Goal: Task Accomplishment & Management: Use online tool/utility

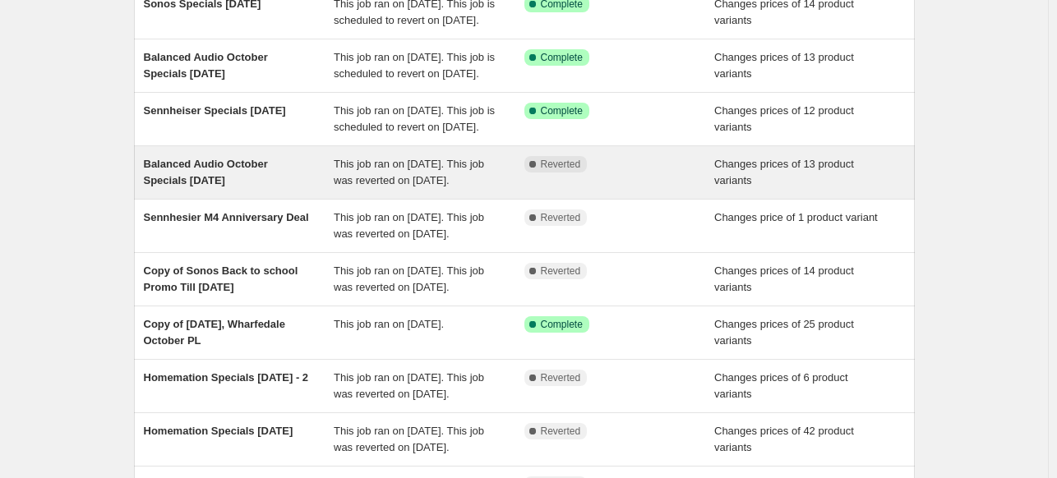
scroll to position [82, 0]
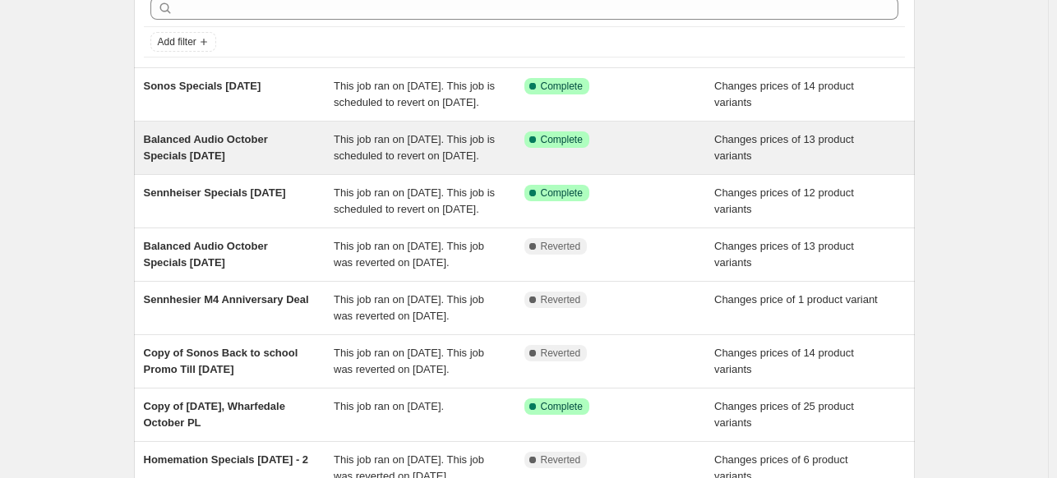
click at [171, 154] on span "Balanced Audio October Specials [DATE]" at bounding box center [206, 147] width 124 height 29
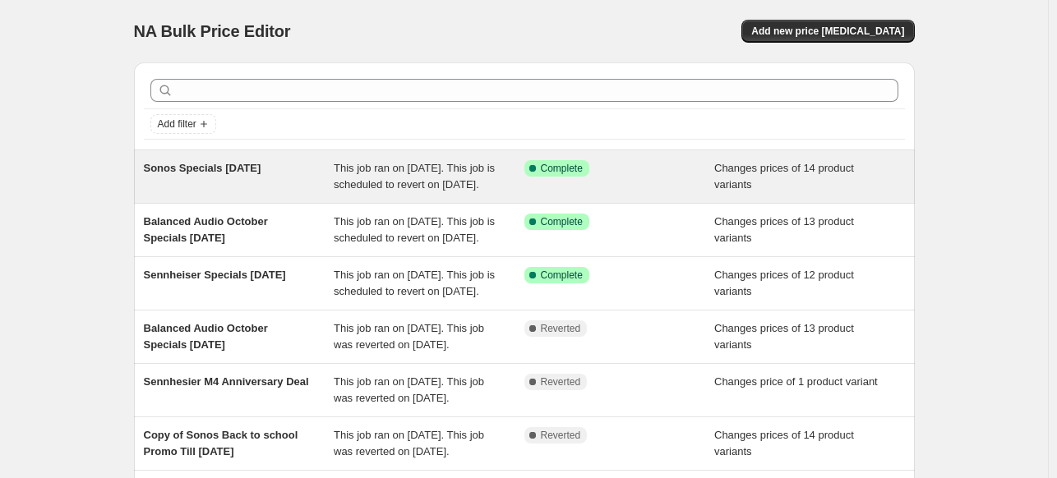
click at [261, 172] on span "Sonos Specials October 2025" at bounding box center [202, 168] width 117 height 12
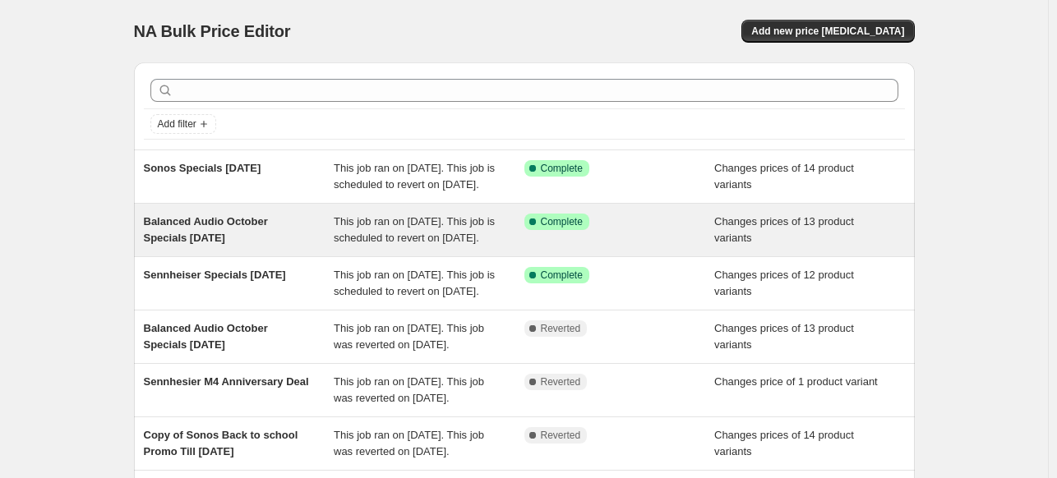
click at [238, 238] on span "Balanced Audio October Specials October 2025" at bounding box center [206, 229] width 124 height 29
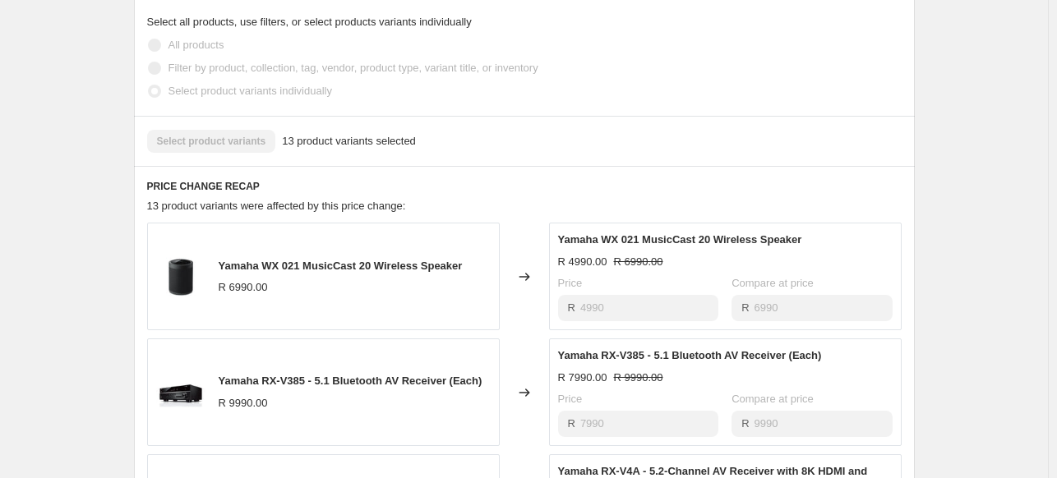
scroll to position [657, 0]
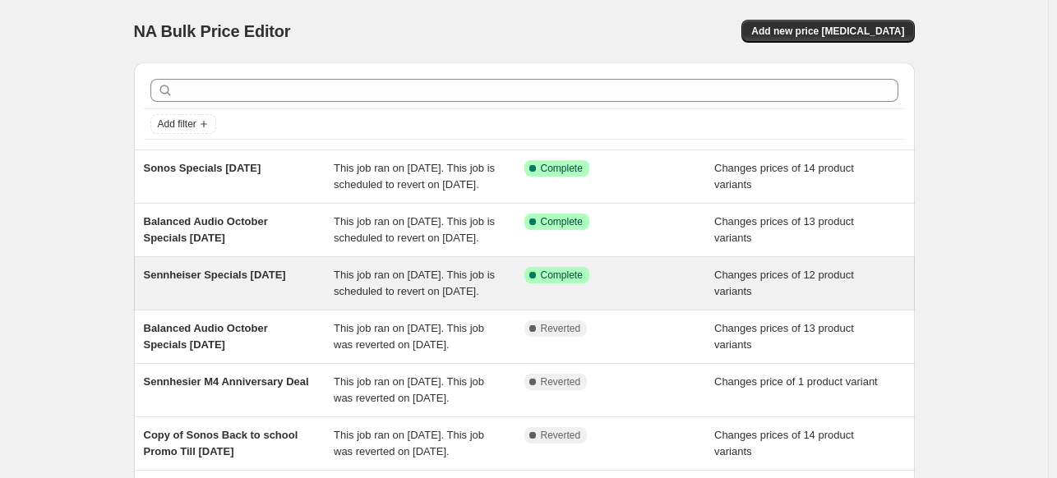
click at [249, 281] on span "Sennheiser Specials October 2025" at bounding box center [215, 275] width 142 height 12
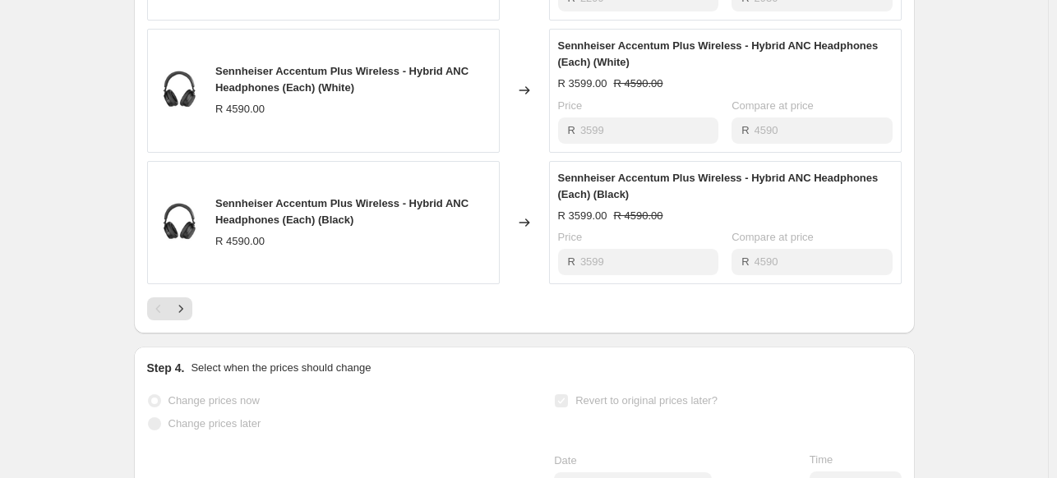
scroll to position [1186, 0]
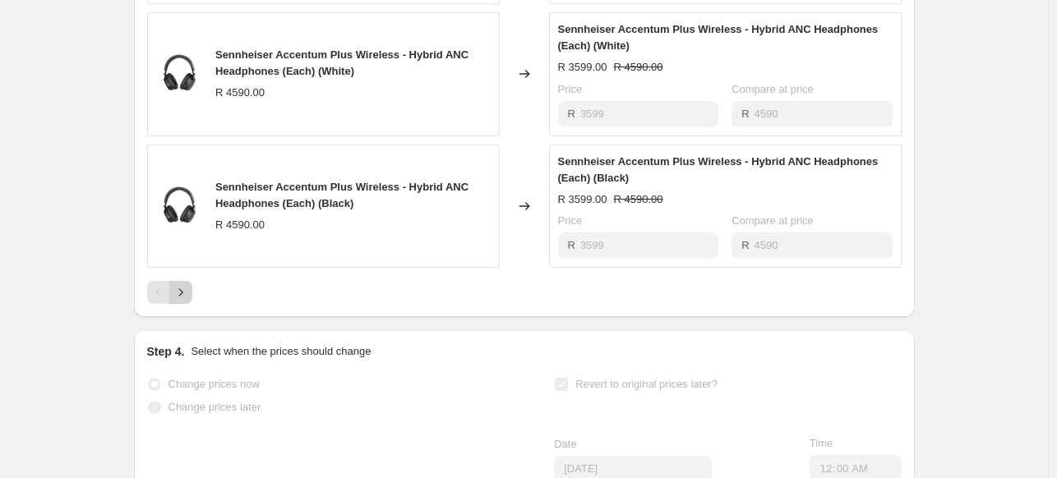
click at [189, 301] on icon "Next" at bounding box center [181, 292] width 16 height 16
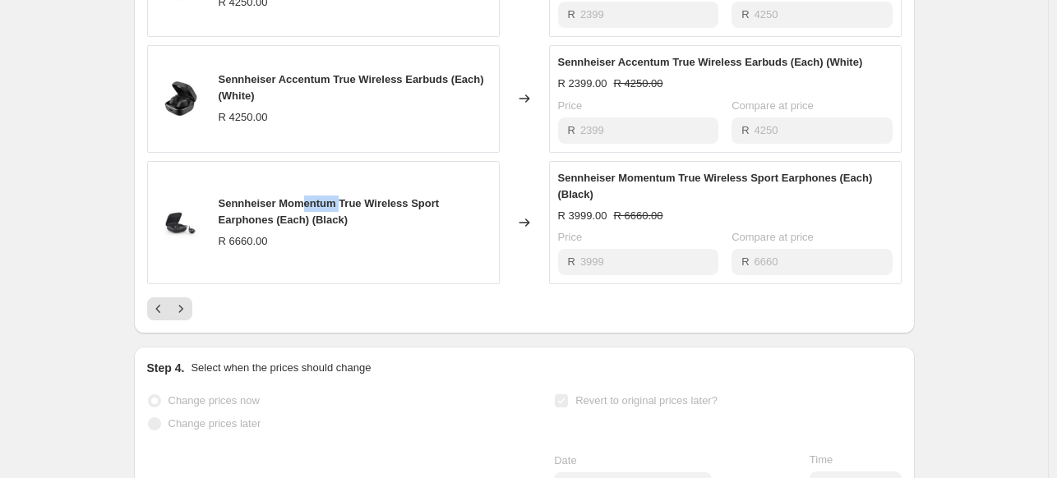
drag, startPoint x: 342, startPoint y: 216, endPoint x: 306, endPoint y: 214, distance: 36.2
click at [306, 214] on span "Sennheiser Momentum True Wireless Sport Earphones (Each) (Black)" at bounding box center [329, 211] width 221 height 29
drag, startPoint x: 279, startPoint y: 221, endPoint x: 458, endPoint y: 222, distance: 178.3
click at [458, 222] on div "Sennheiser Momentum True Wireless Sport Earphones (Each) (Black)" at bounding box center [355, 212] width 272 height 33
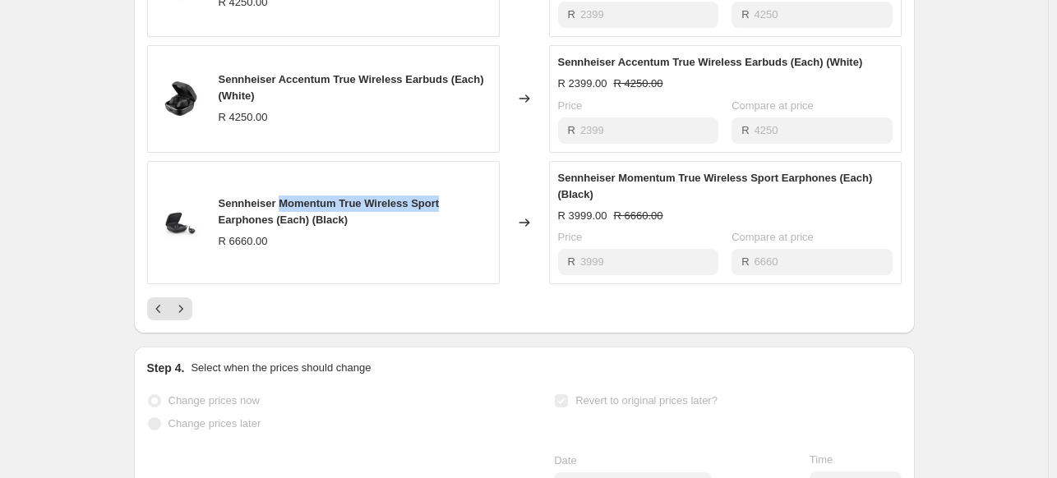
copy span "Momentum True Wireless Sport"
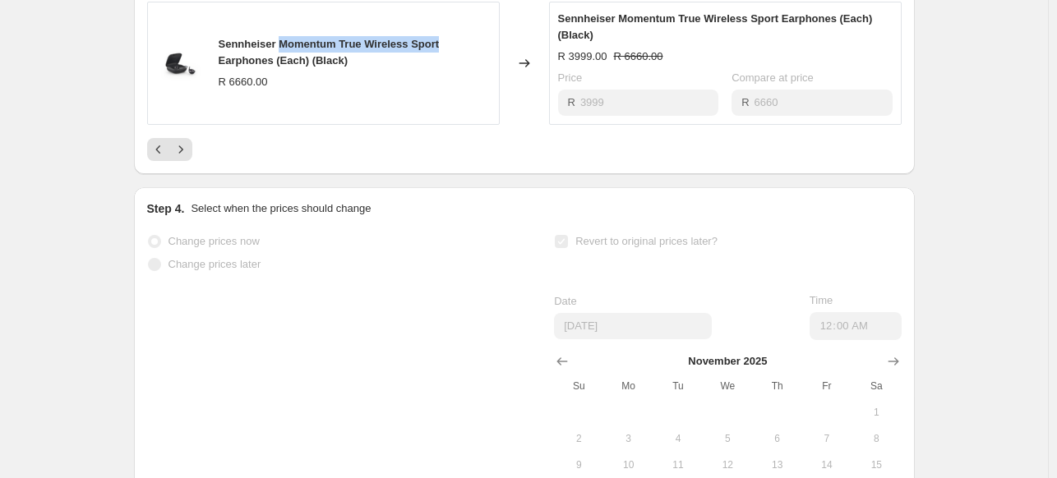
scroll to position [1351, 0]
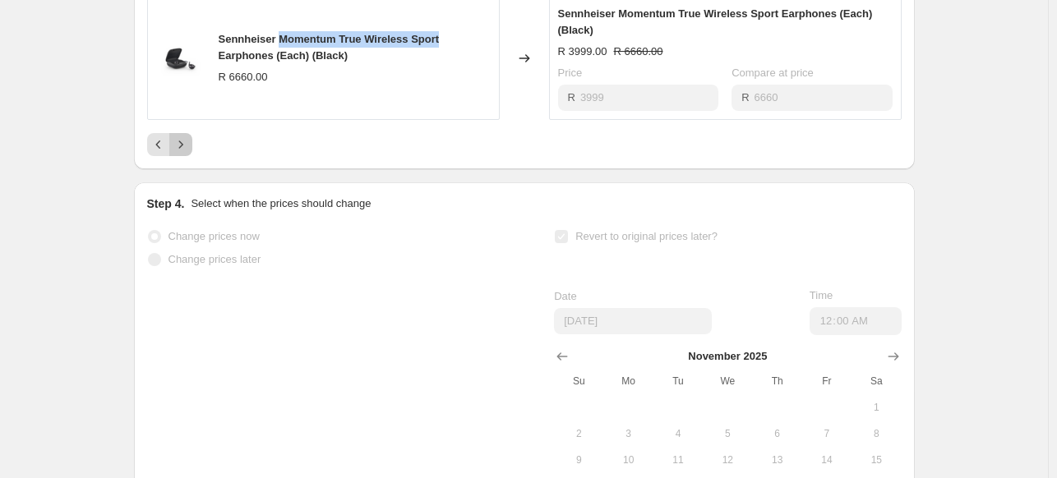
click at [186, 153] on icon "Next" at bounding box center [181, 144] width 16 height 16
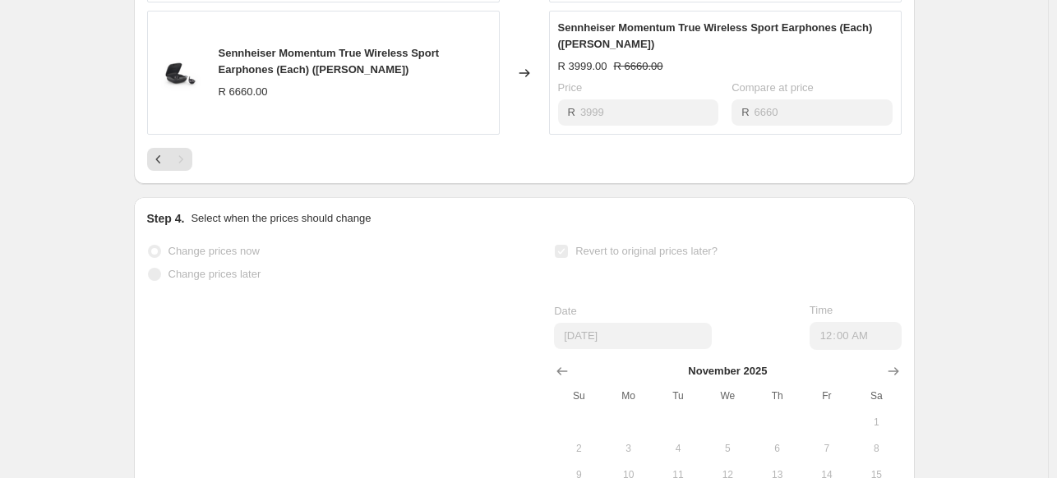
scroll to position [726, 0]
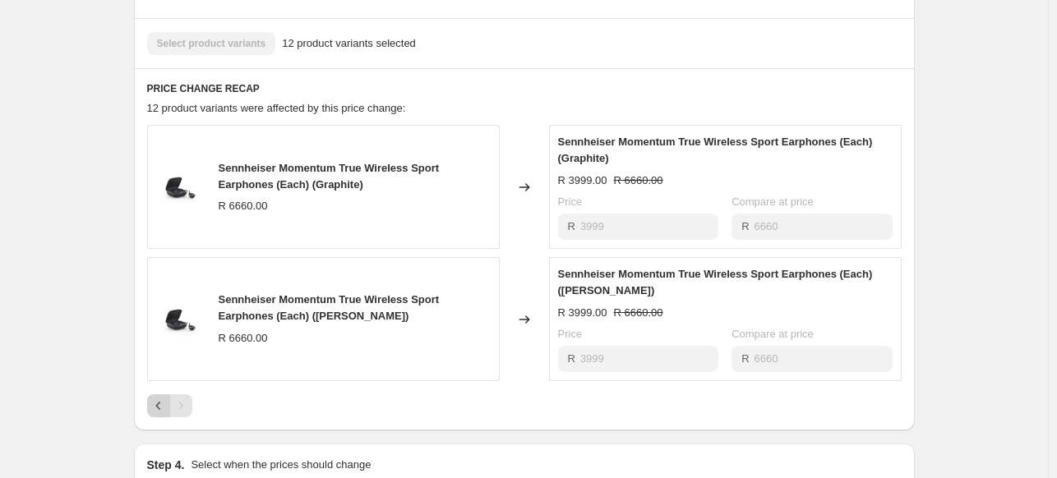
click at [157, 414] on icon "Previous" at bounding box center [158, 406] width 16 height 16
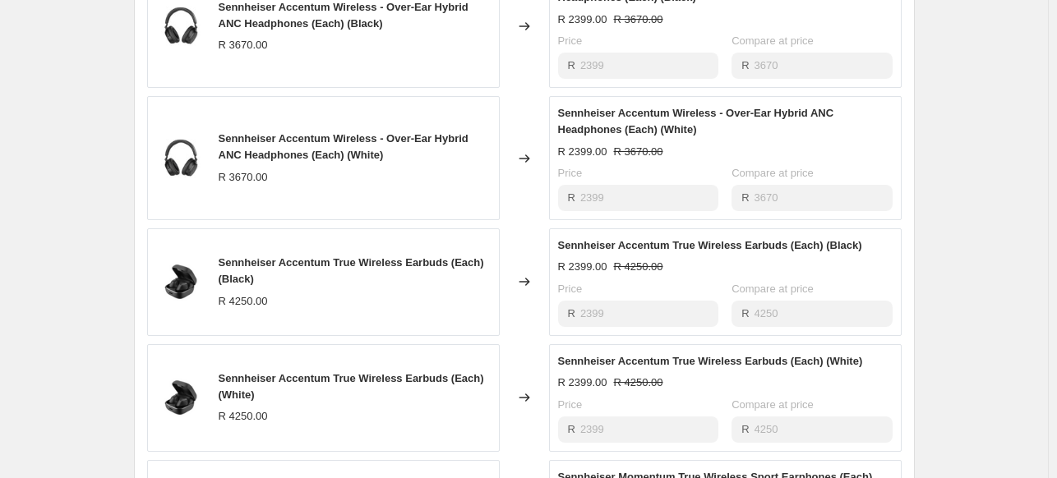
scroll to position [891, 0]
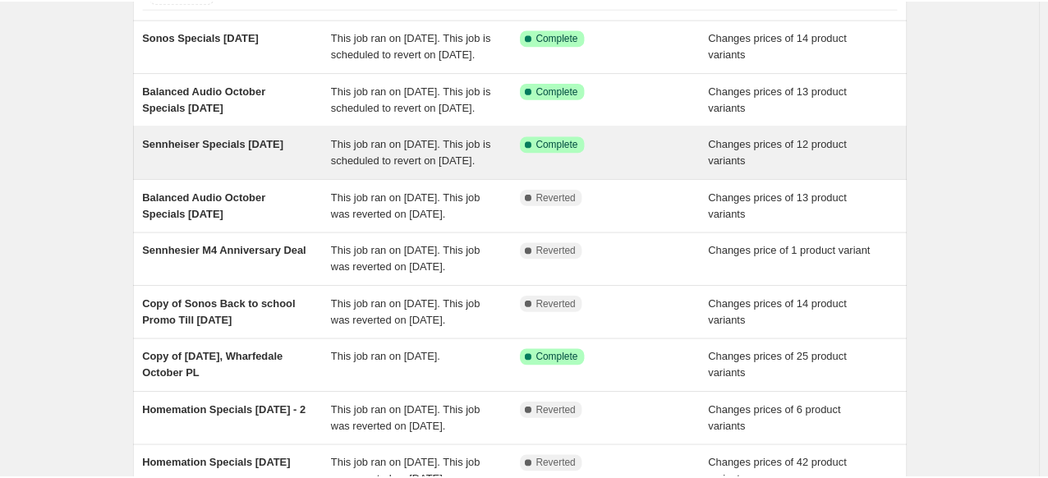
scroll to position [82, 0]
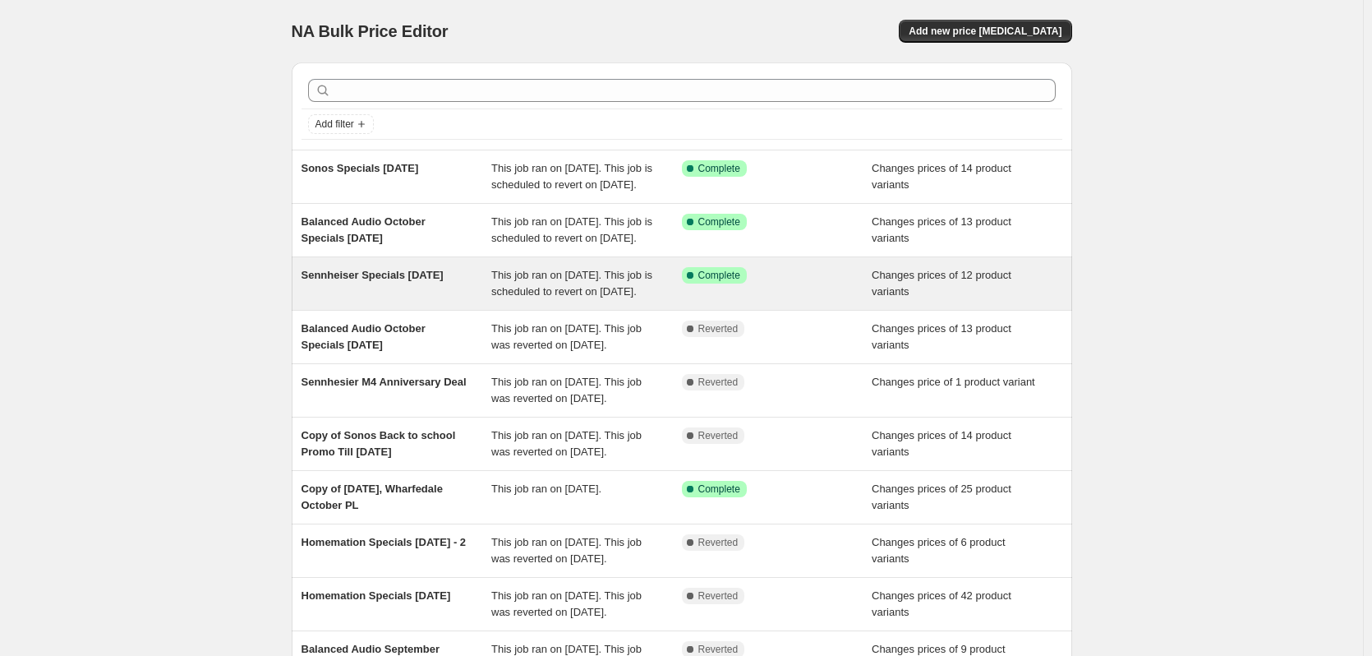
click at [380, 281] on span "Sennheiser Specials [DATE]" at bounding box center [373, 275] width 142 height 12
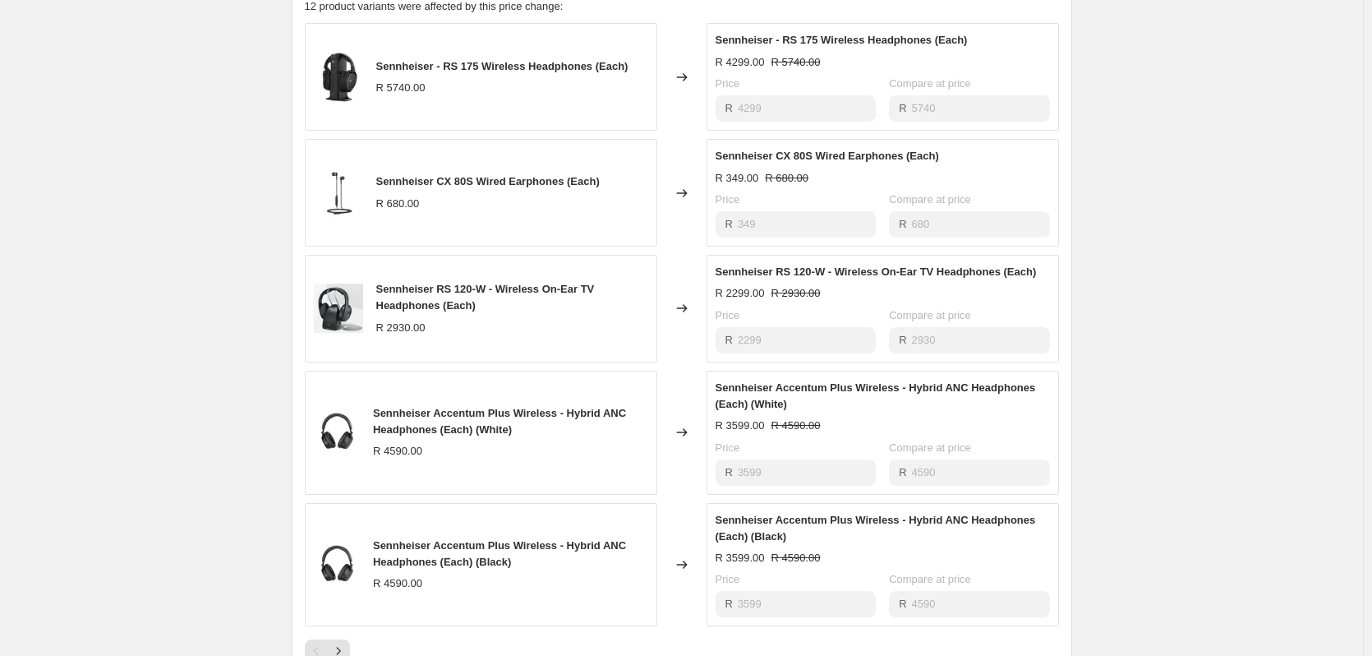
scroll to position [986, 0]
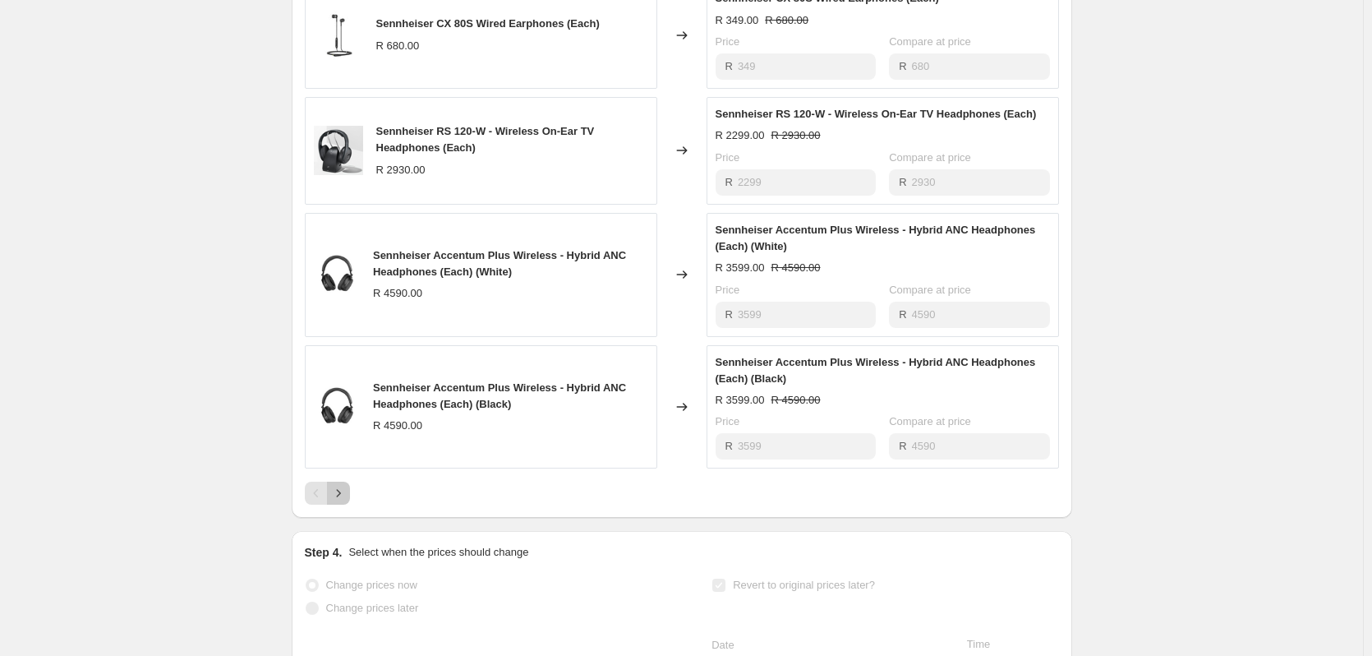
click at [350, 504] on button "Next" at bounding box center [338, 492] width 23 height 23
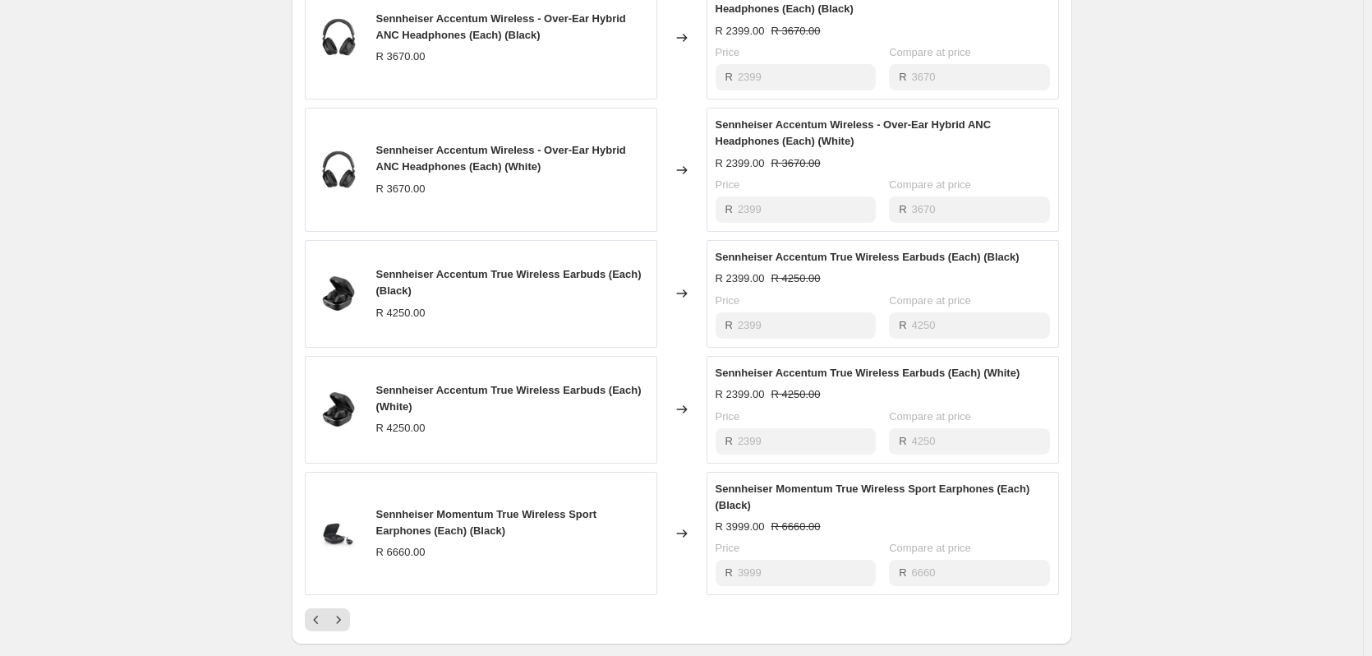
scroll to position [1068, 0]
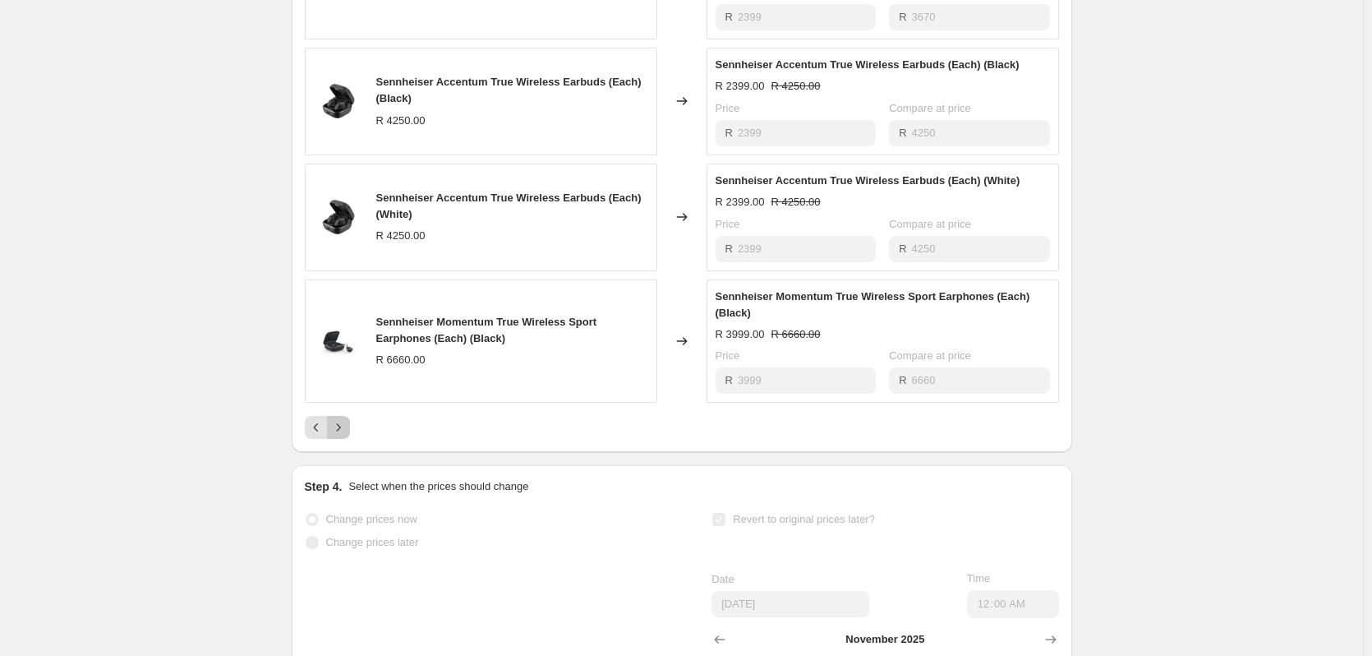
click at [345, 435] on icon "Next" at bounding box center [338, 427] width 16 height 16
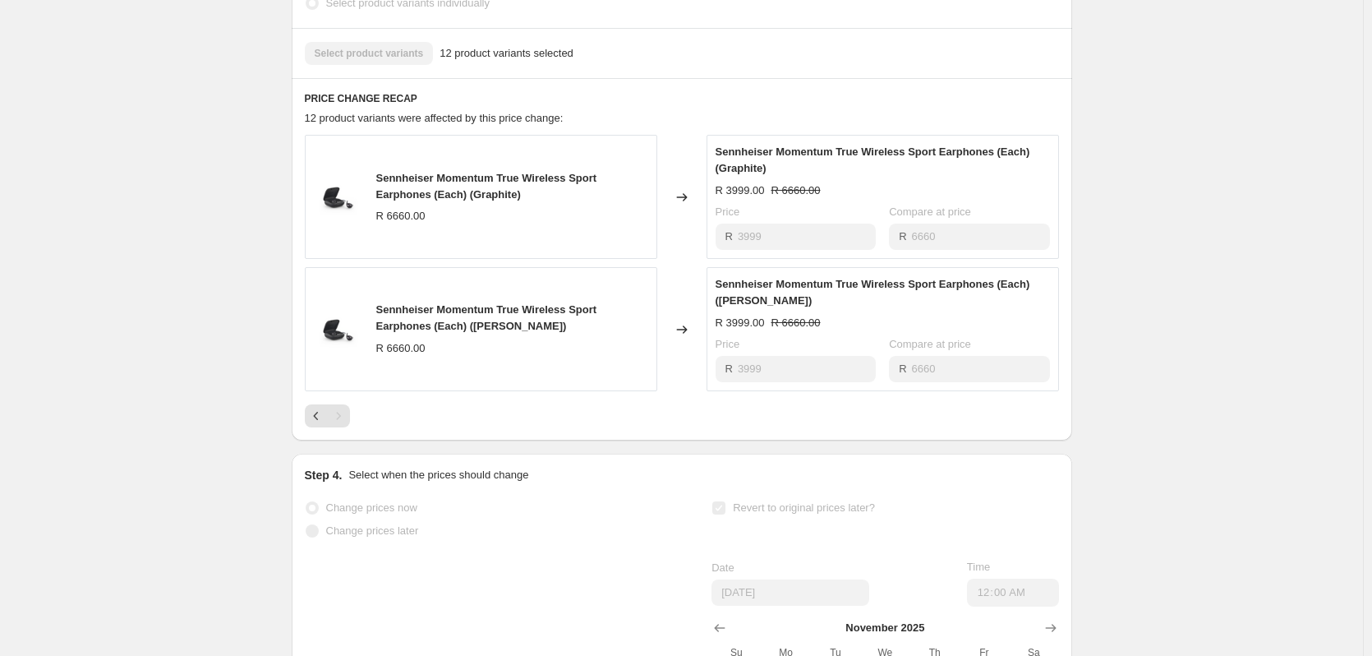
scroll to position [715, 0]
click at [329, 417] on div "Sennheiser Momentum True Wireless Sport Earphones (Each) (Graphite) R 6660.00 C…" at bounding box center [682, 282] width 754 height 292
click at [331, 429] on div "Pagination" at bounding box center [338, 417] width 23 height 23
click at [325, 426] on icon "Previous" at bounding box center [316, 417] width 16 height 16
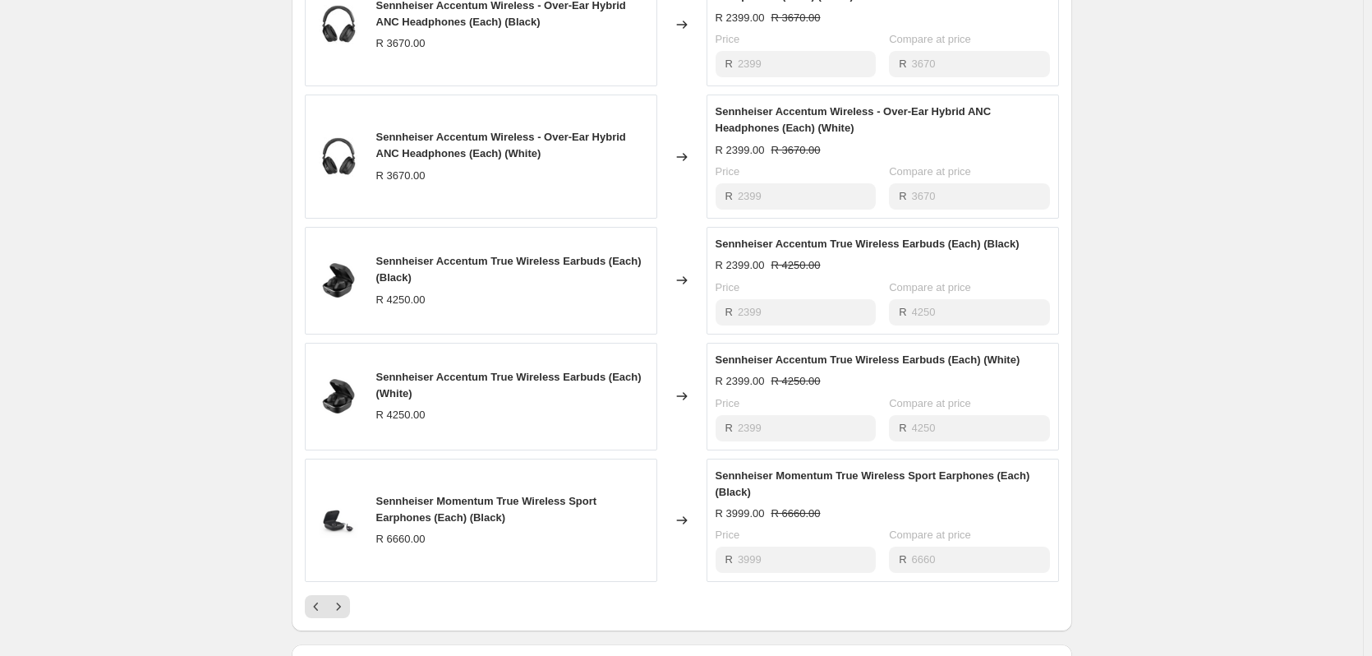
scroll to position [1043, 0]
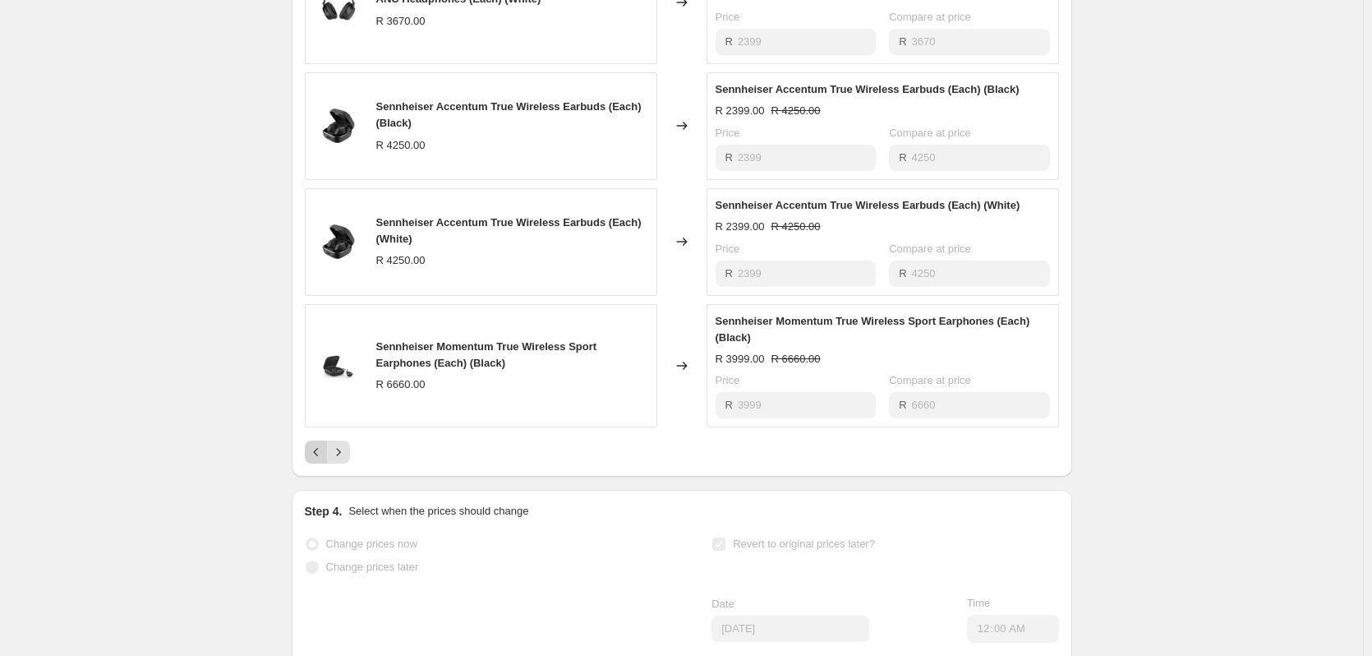
click at [324, 460] on icon "Previous" at bounding box center [316, 452] width 16 height 16
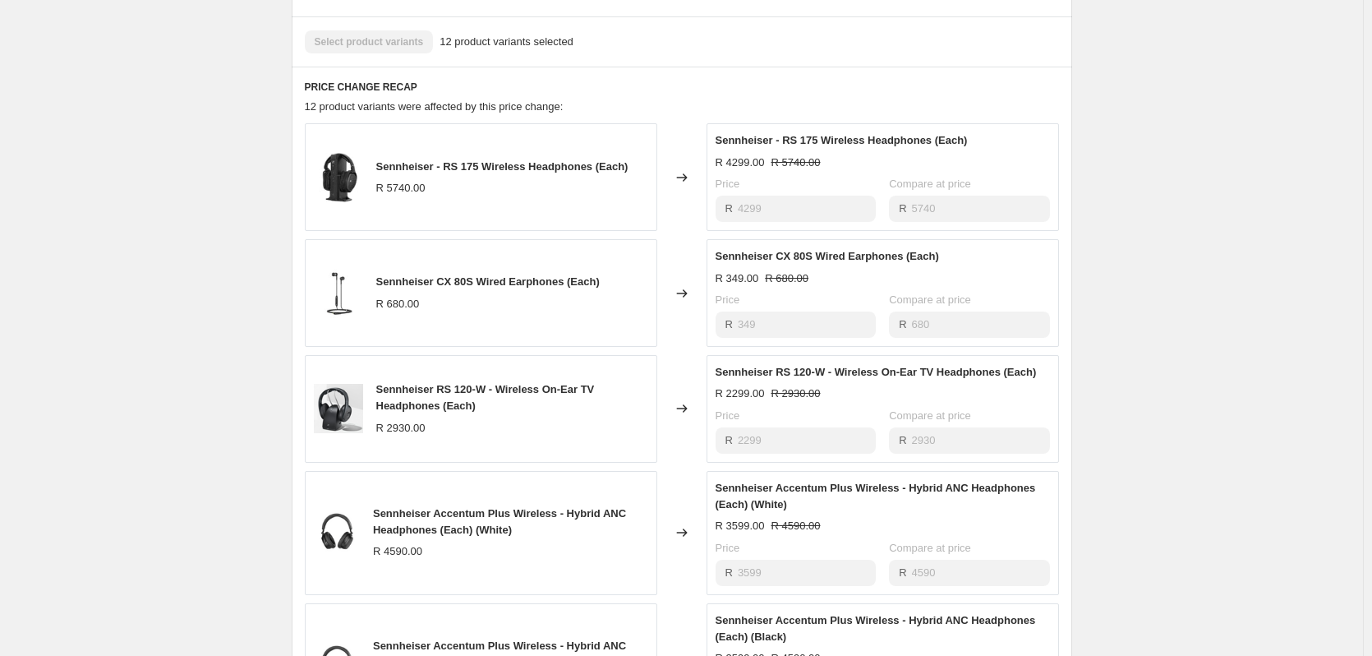
scroll to position [715, 0]
